Goal: Obtain resource: Obtain resource

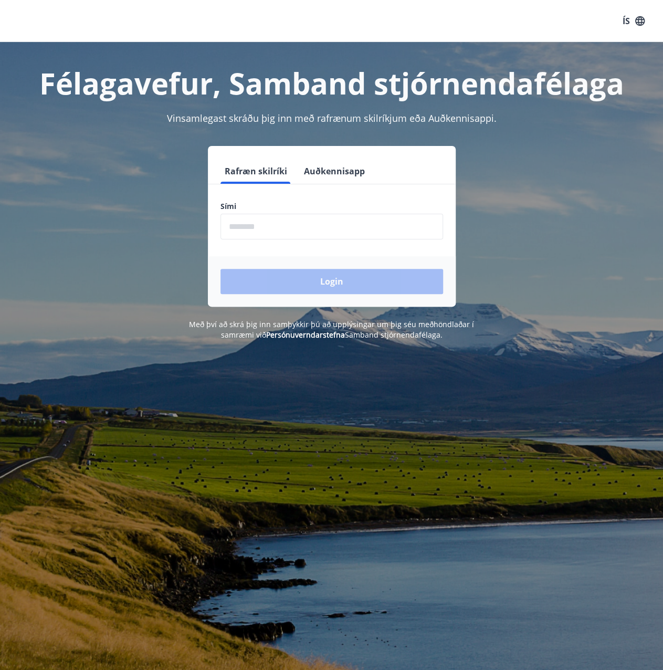
click at [289, 227] on input "phone" at bounding box center [331, 227] width 223 height 26
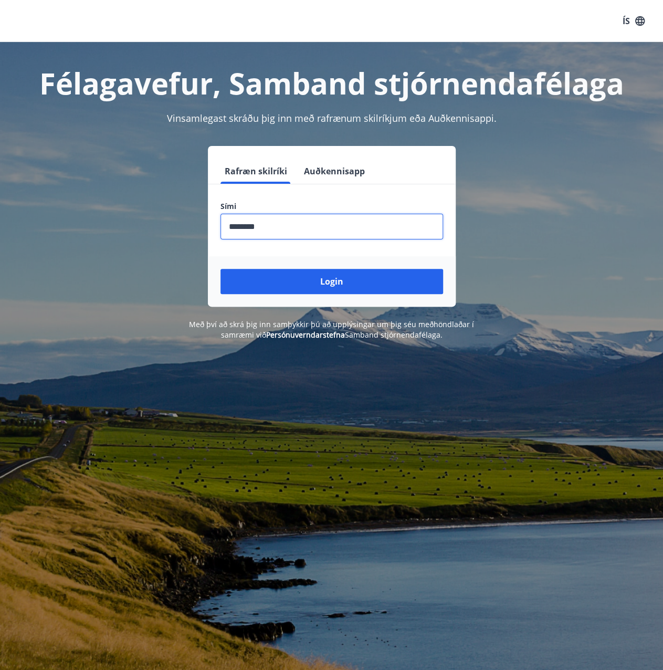
type input "********"
click at [220, 269] on button "Login" at bounding box center [331, 281] width 223 height 25
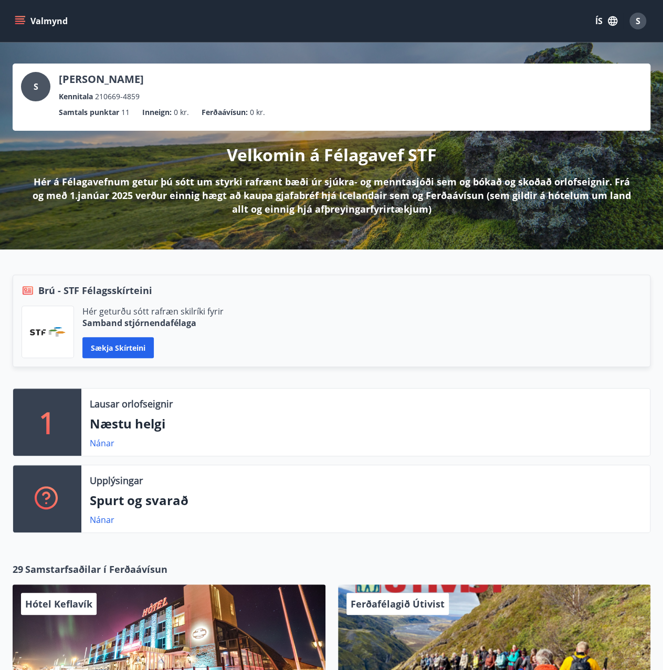
click at [22, 20] on icon "menu" at bounding box center [20, 21] width 10 height 10
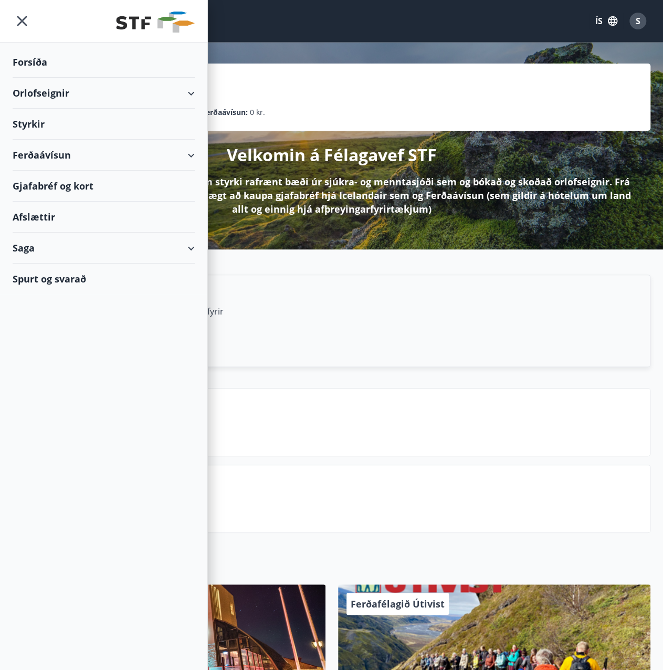
click at [43, 214] on div "Afslættir" at bounding box center [104, 217] width 182 height 31
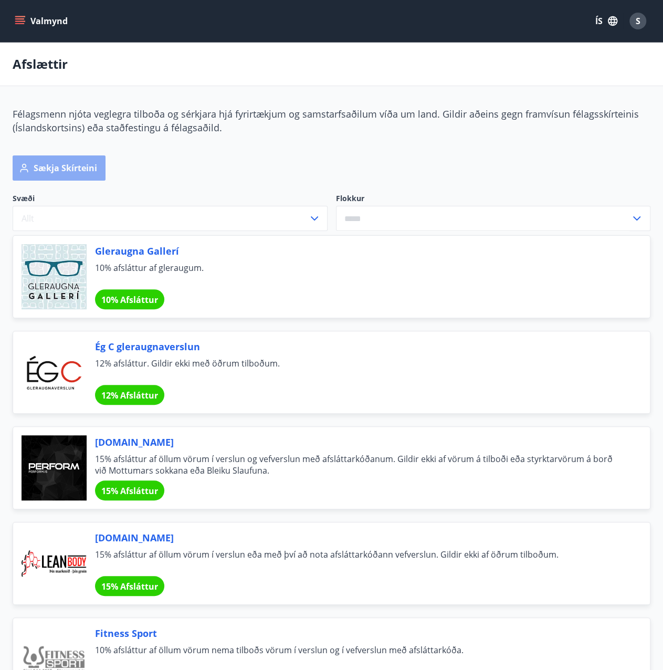
click at [75, 171] on button "Sækja skírteini" at bounding box center [59, 167] width 93 height 25
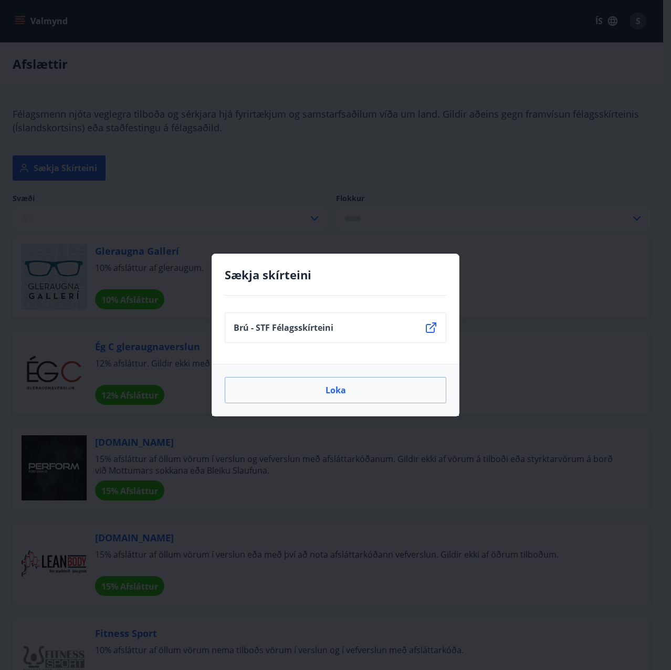
click at [432, 331] on icon at bounding box center [431, 327] width 13 height 13
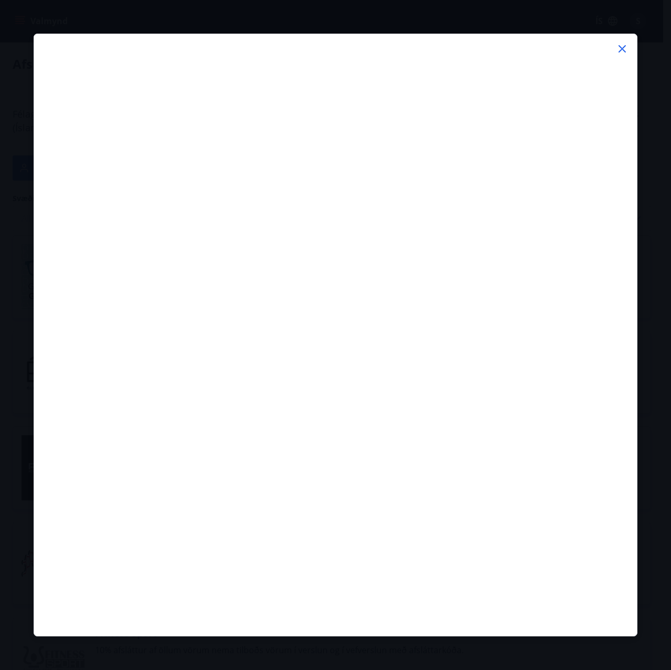
click at [620, 49] on icon at bounding box center [622, 49] width 13 height 13
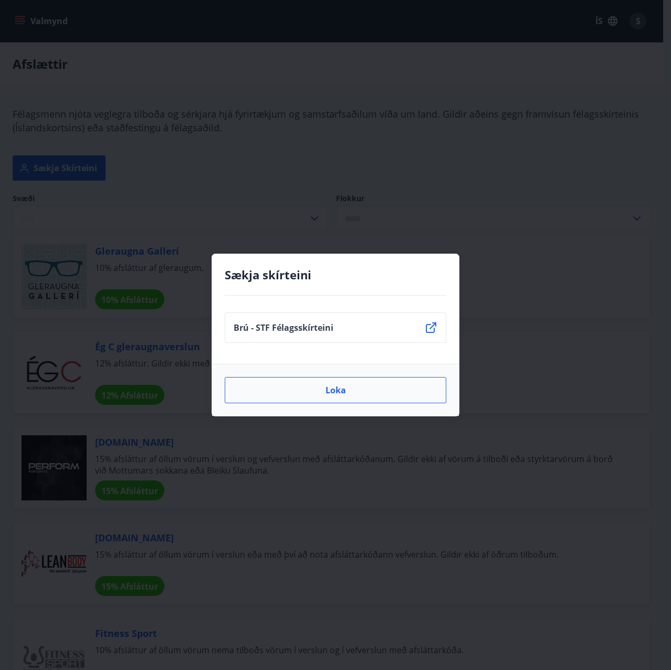
click at [338, 395] on button "Loka" at bounding box center [335, 390] width 221 height 26
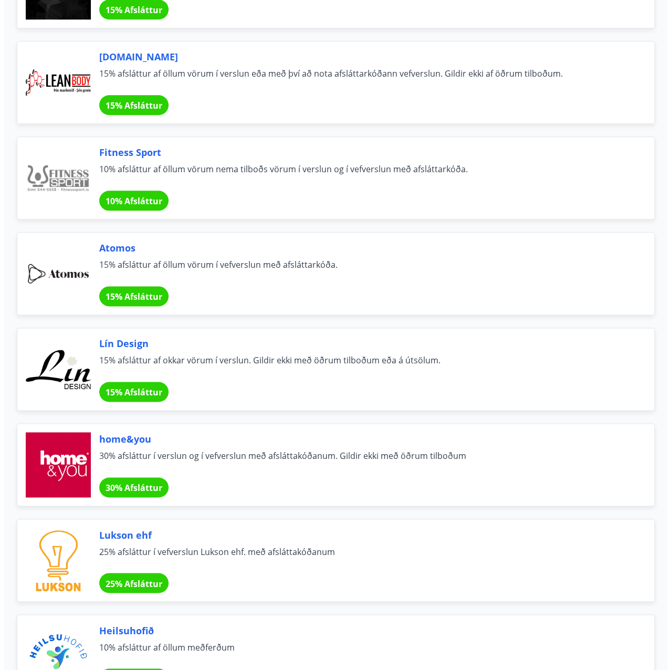
scroll to position [472, 0]
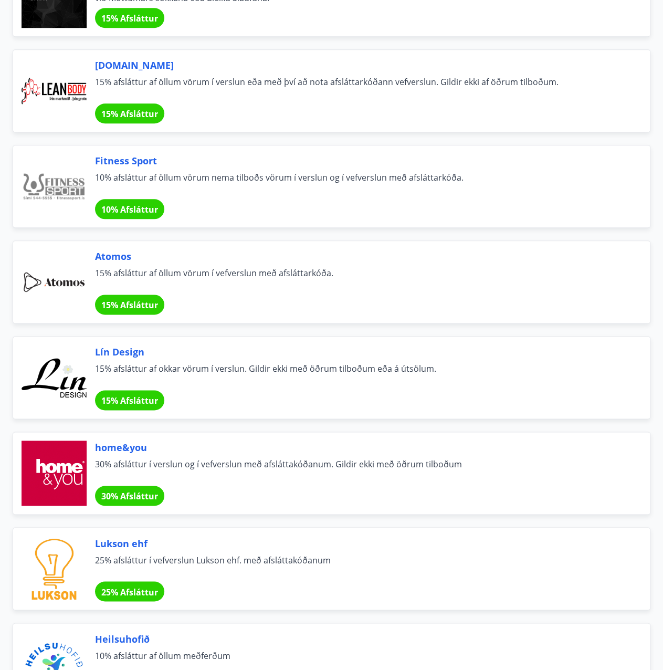
click at [128, 493] on span "30% Afsláttur" at bounding box center [129, 496] width 57 height 12
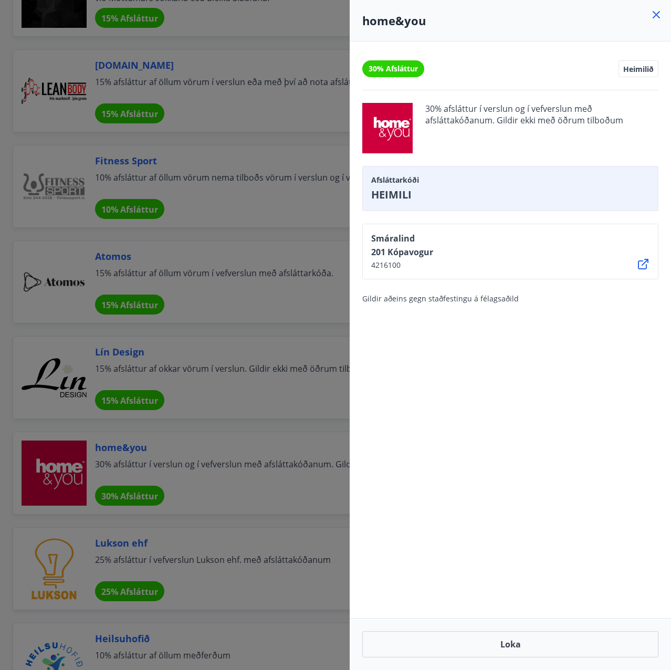
click at [660, 15] on icon at bounding box center [656, 14] width 13 height 13
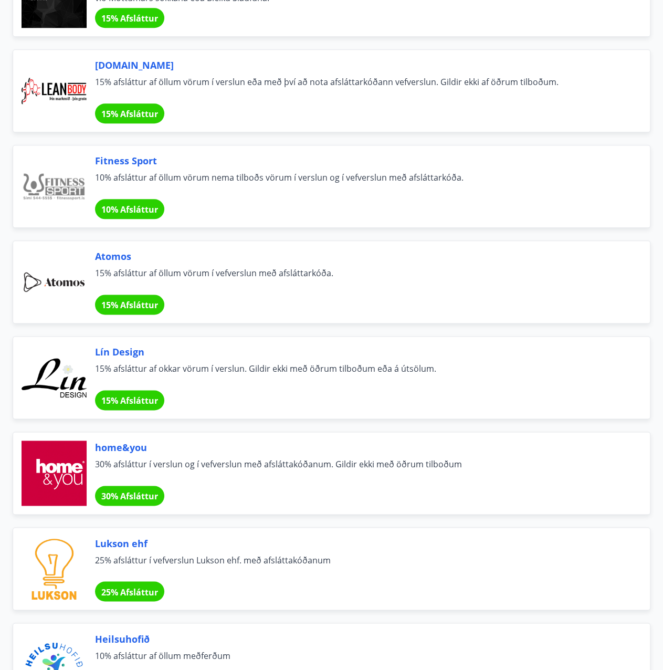
click at [114, 442] on span "home&you" at bounding box center [360, 447] width 530 height 14
